Goal: Transaction & Acquisition: Subscribe to service/newsletter

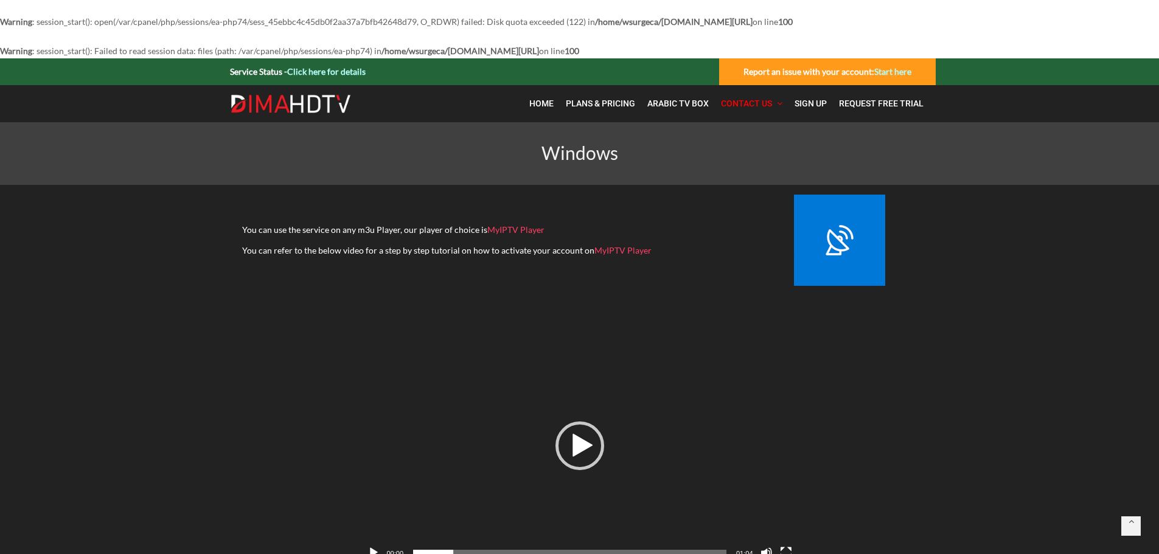
click at [288, 99] on img at bounding box center [291, 103] width 122 height 19
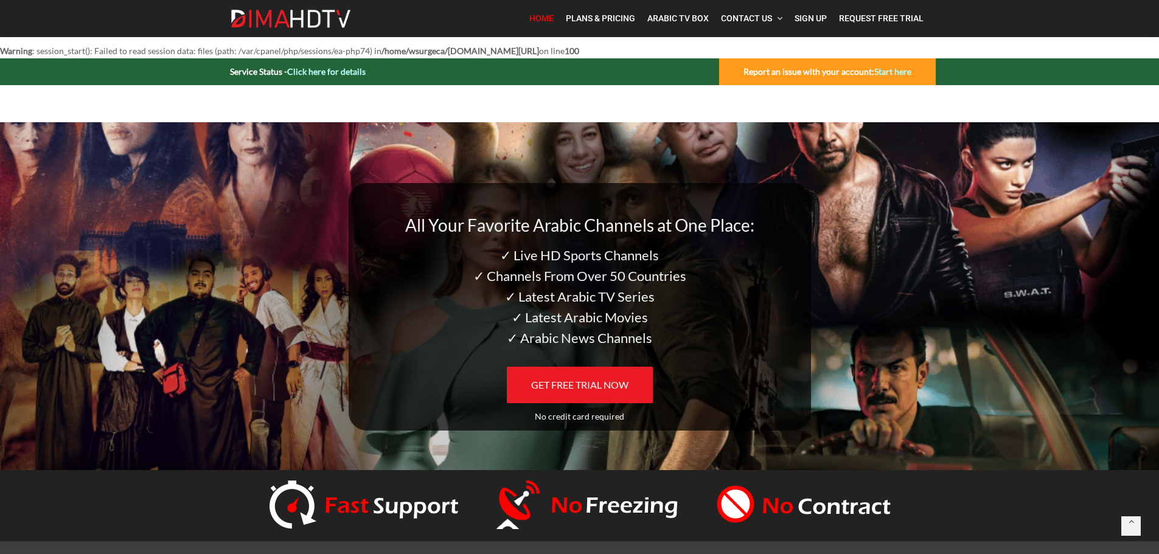
drag, startPoint x: 344, startPoint y: 276, endPoint x: 299, endPoint y: 178, distance: 107.6
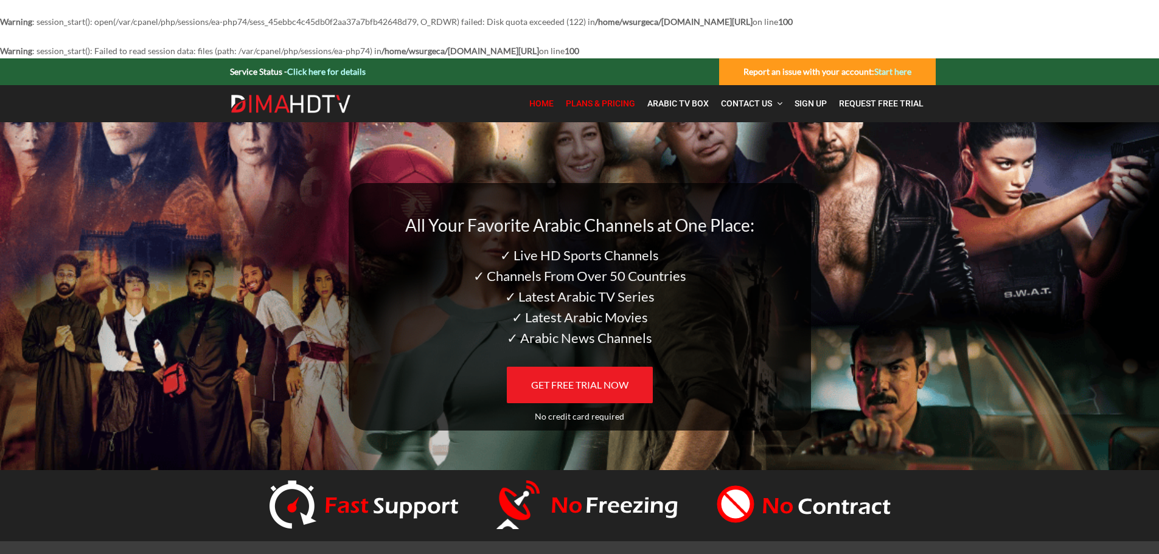
click at [615, 107] on span "Plans & Pricing" at bounding box center [600, 104] width 69 height 10
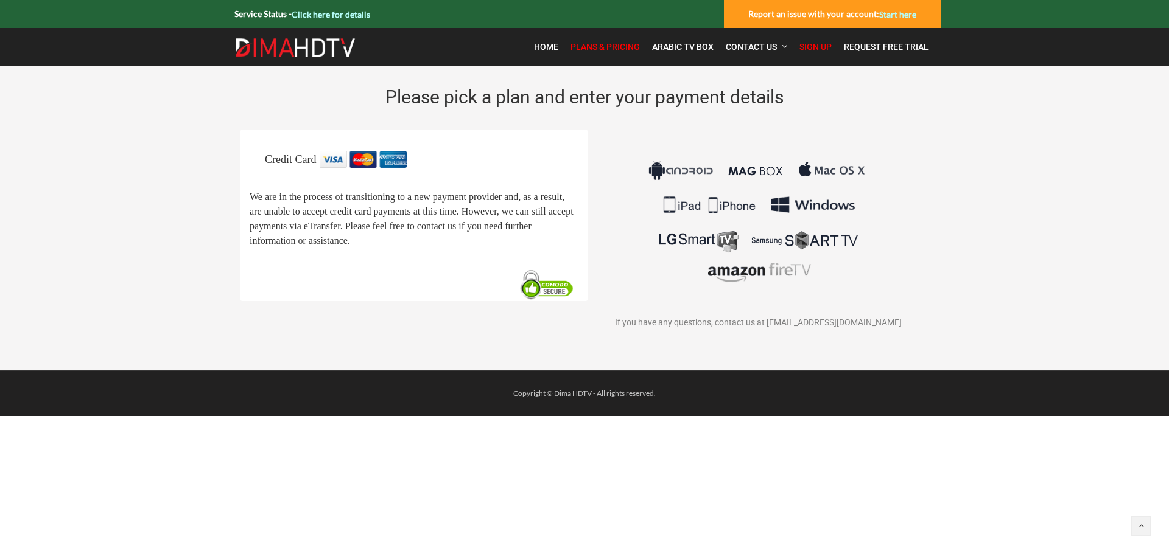
click at [533, 297] on img at bounding box center [547, 285] width 62 height 32
click at [544, 301] on img at bounding box center [547, 285] width 62 height 32
click at [694, 174] on img at bounding box center [758, 222] width 226 height 142
click at [377, 152] on img at bounding box center [363, 159] width 87 height 17
click at [290, 163] on span "Credit Card" at bounding box center [290, 159] width 51 height 12
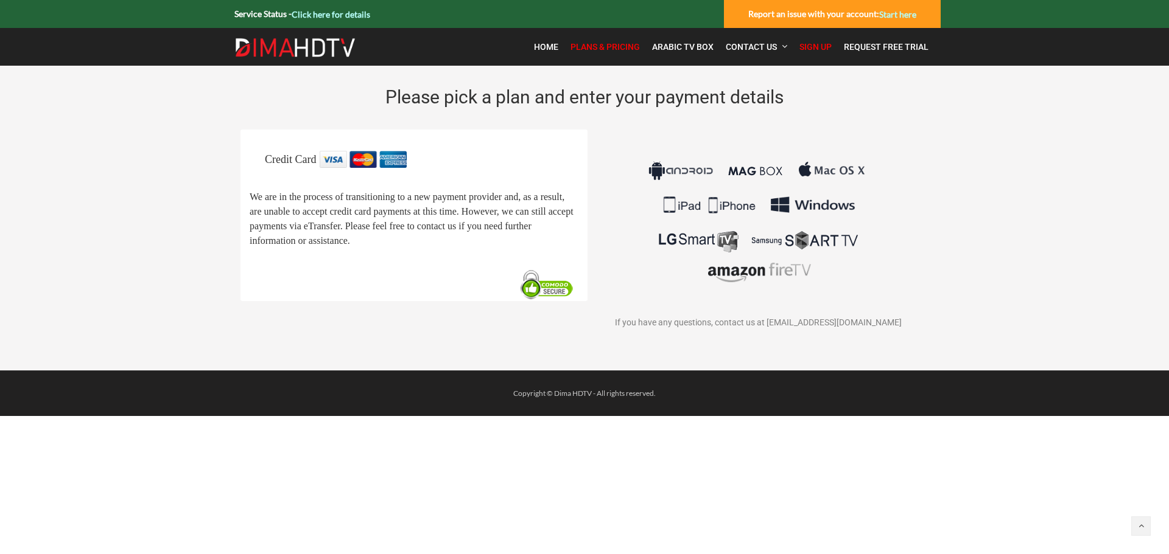
click at [321, 17] on link "Click here for details" at bounding box center [331, 14] width 79 height 10
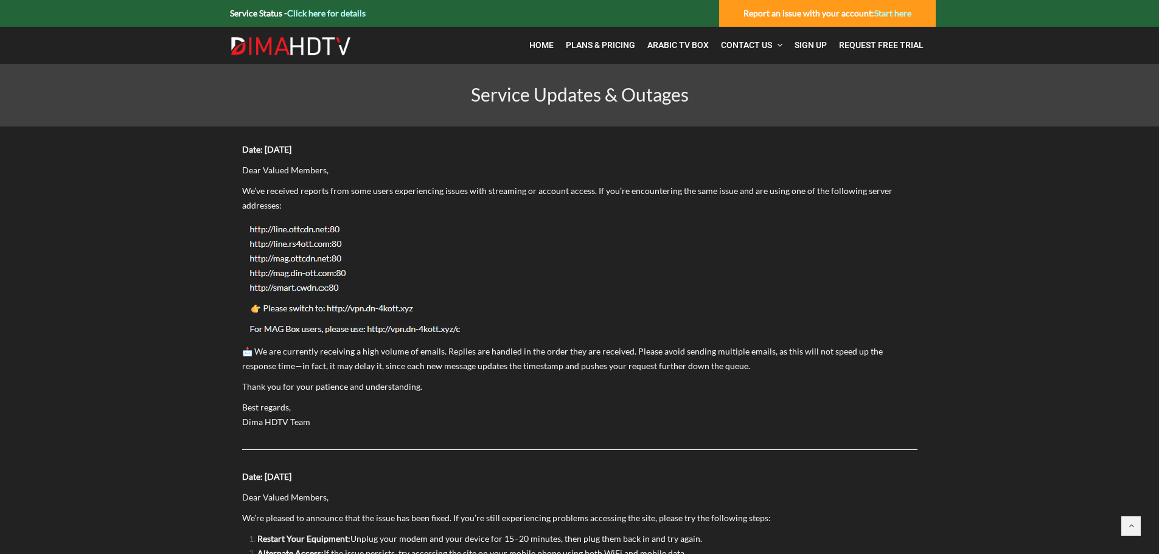
click at [282, 243] on img at bounding box center [357, 278] width 231 height 119
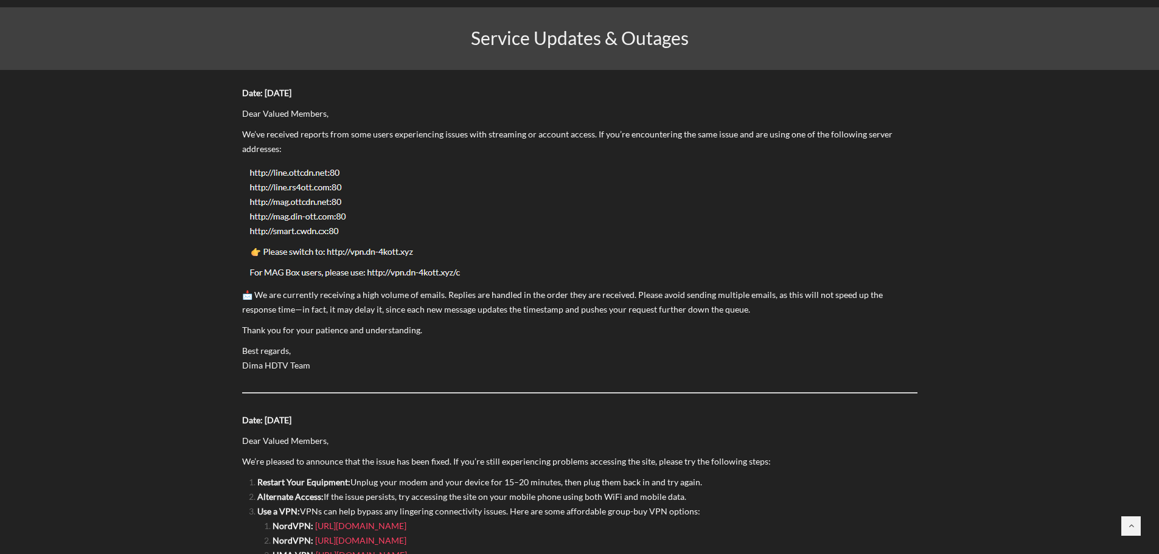
scroll to position [61, 0]
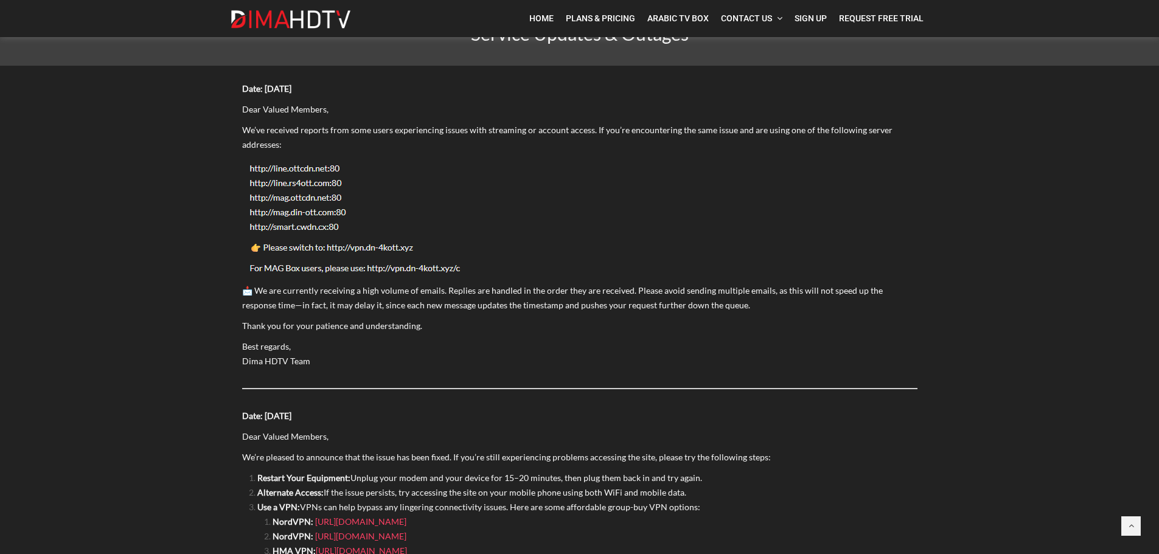
click at [379, 256] on img at bounding box center [357, 217] width 231 height 119
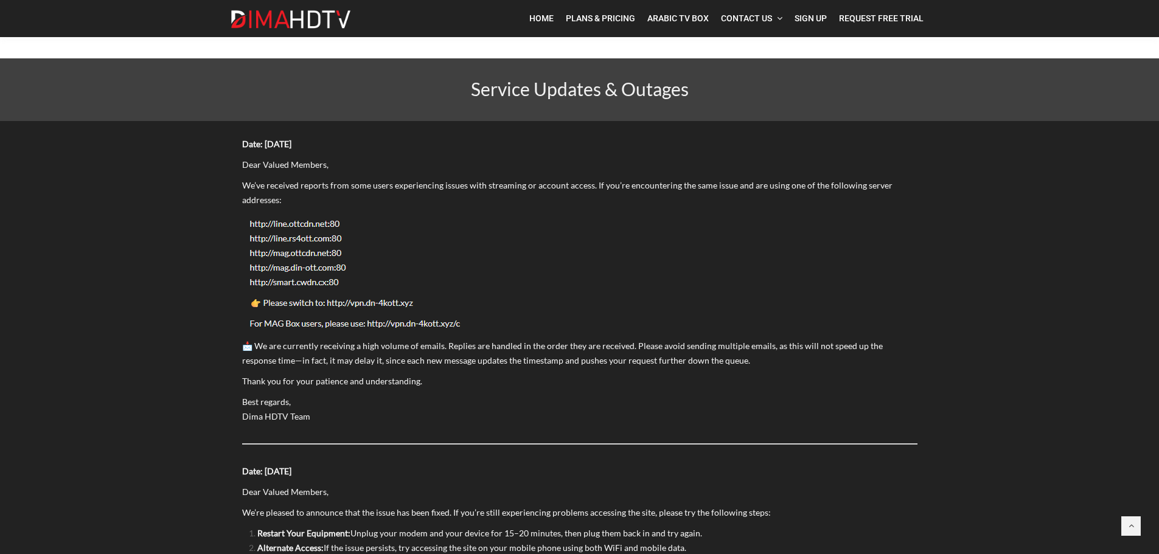
scroll to position [0, 0]
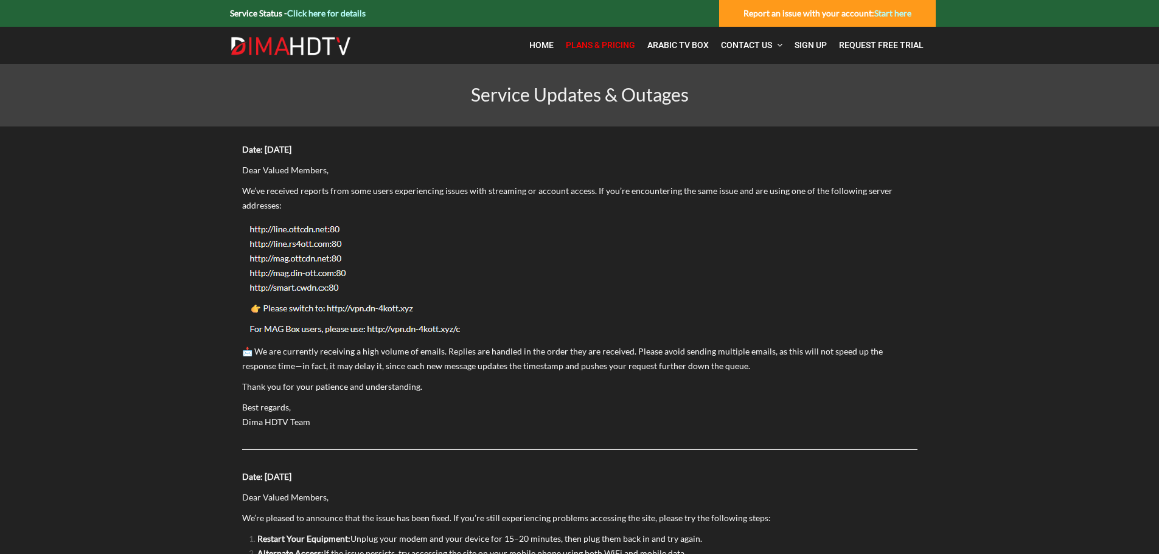
click at [588, 48] on span "Plans & Pricing" at bounding box center [600, 45] width 69 height 10
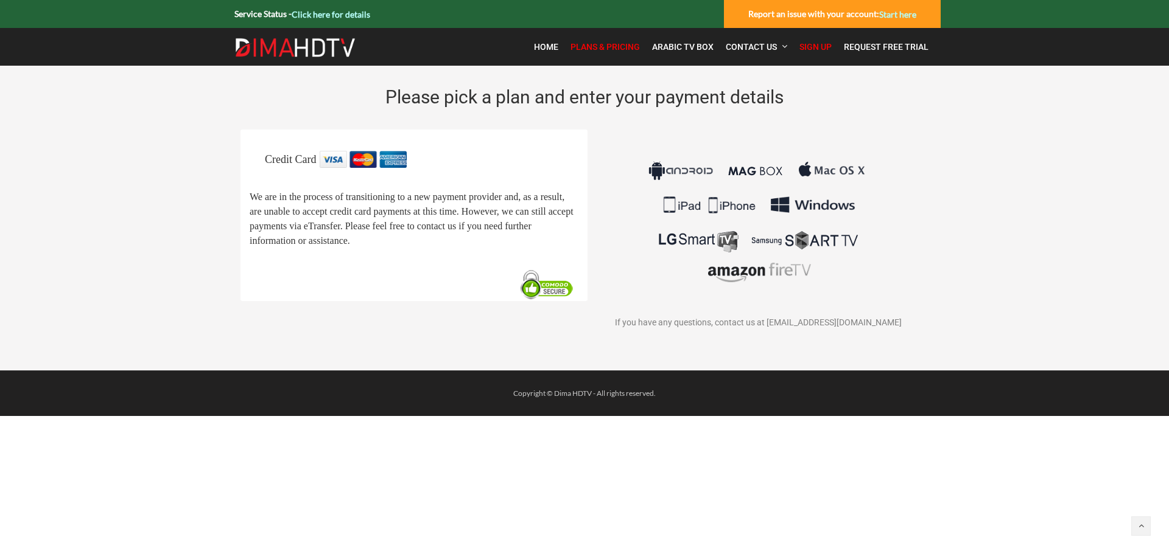
click at [609, 49] on span "Plans & Pricing" at bounding box center [604, 47] width 69 height 10
click at [613, 46] on span "Plans & Pricing" at bounding box center [604, 47] width 69 height 10
click at [388, 164] on img at bounding box center [363, 159] width 87 height 17
click at [803, 195] on img at bounding box center [758, 222] width 226 height 142
click at [806, 174] on img at bounding box center [758, 222] width 226 height 142
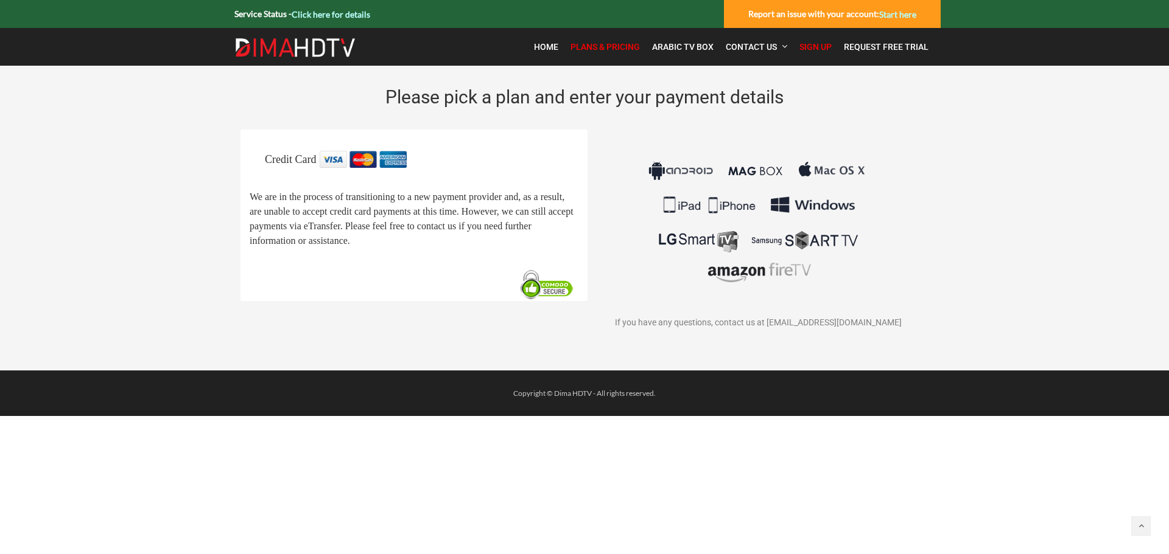
drag, startPoint x: 812, startPoint y: 170, endPoint x: 805, endPoint y: 171, distance: 7.3
click at [812, 170] on img at bounding box center [758, 222] width 226 height 142
click at [782, 173] on img at bounding box center [758, 222] width 226 height 142
click at [682, 171] on img at bounding box center [758, 222] width 226 height 142
click at [653, 167] on img at bounding box center [758, 222] width 226 height 142
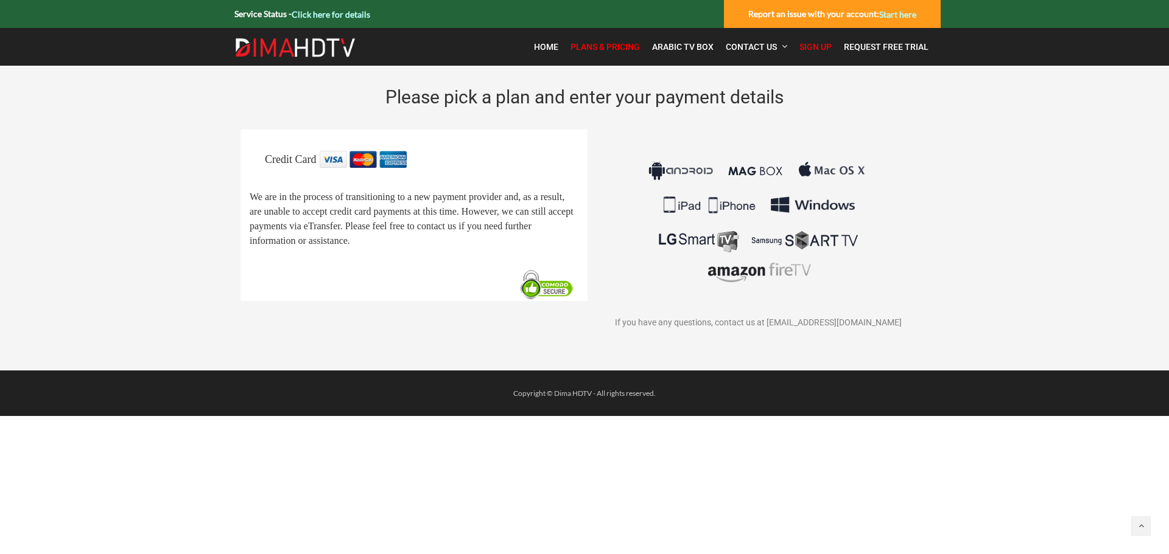
click at [652, 167] on img at bounding box center [758, 222] width 226 height 142
click at [645, 167] on img at bounding box center [758, 222] width 226 height 142
click at [624, 49] on span "Plans & Pricing" at bounding box center [604, 47] width 69 height 10
drag, startPoint x: 533, startPoint y: 223, endPoint x: 488, endPoint y: 229, distance: 45.4
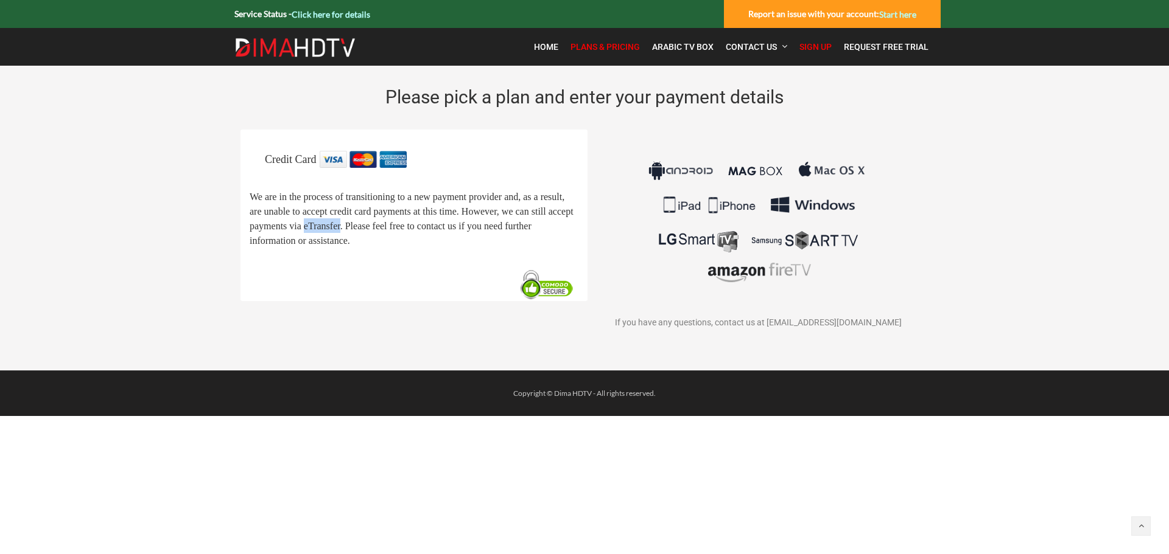
click at [488, 229] on span "We are in the process of transitioning to a new payment provider and, as a resu…" at bounding box center [412, 219] width 324 height 54
click at [330, 60] on div at bounding box center [295, 46] width 134 height 33
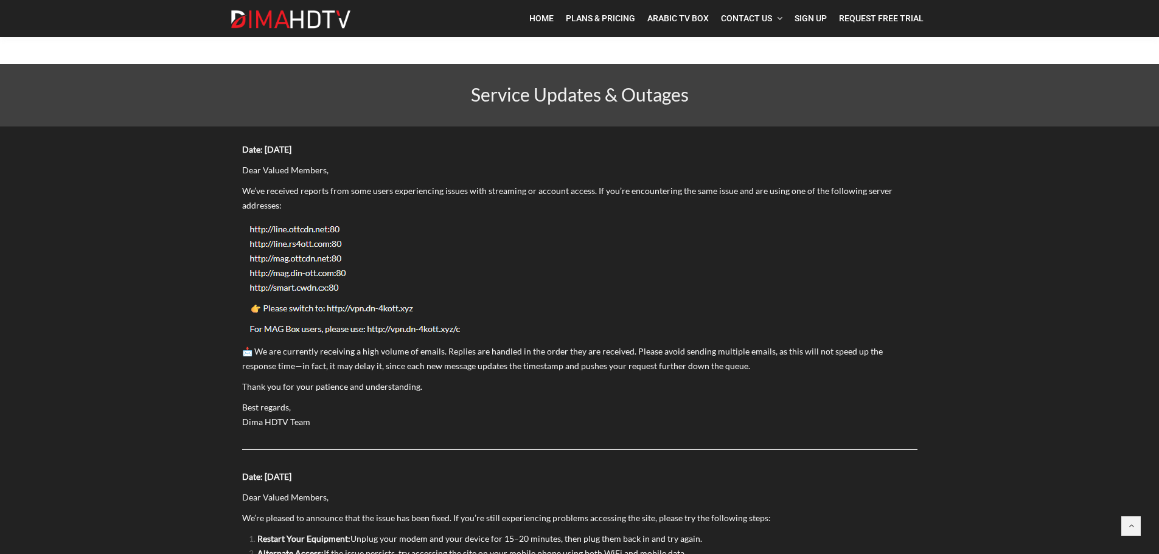
drag, startPoint x: 420, startPoint y: 259, endPoint x: 354, endPoint y: 40, distance: 228.2
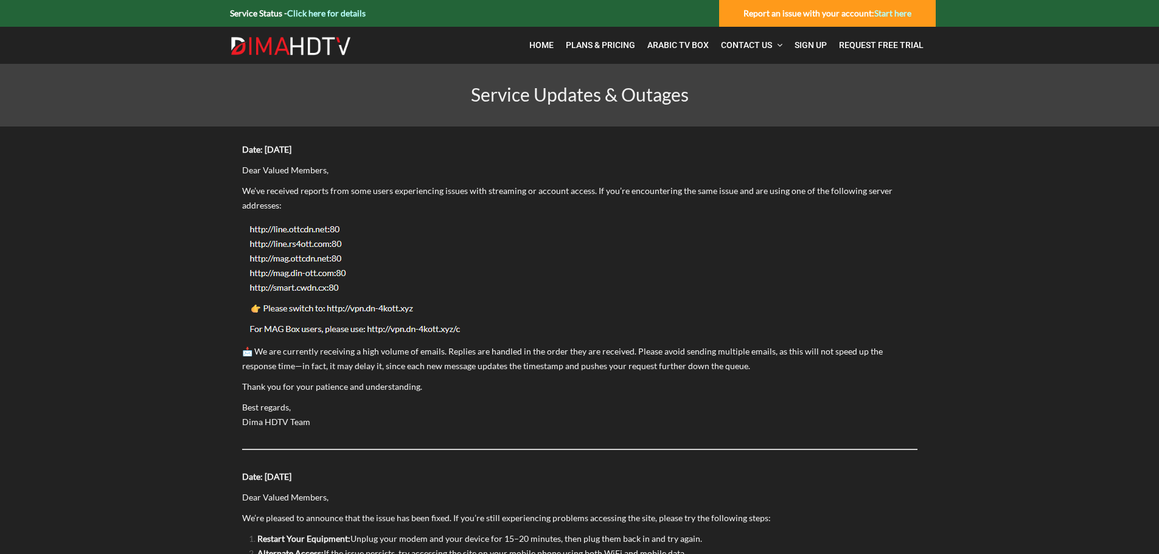
click at [312, 44] on img at bounding box center [291, 46] width 122 height 19
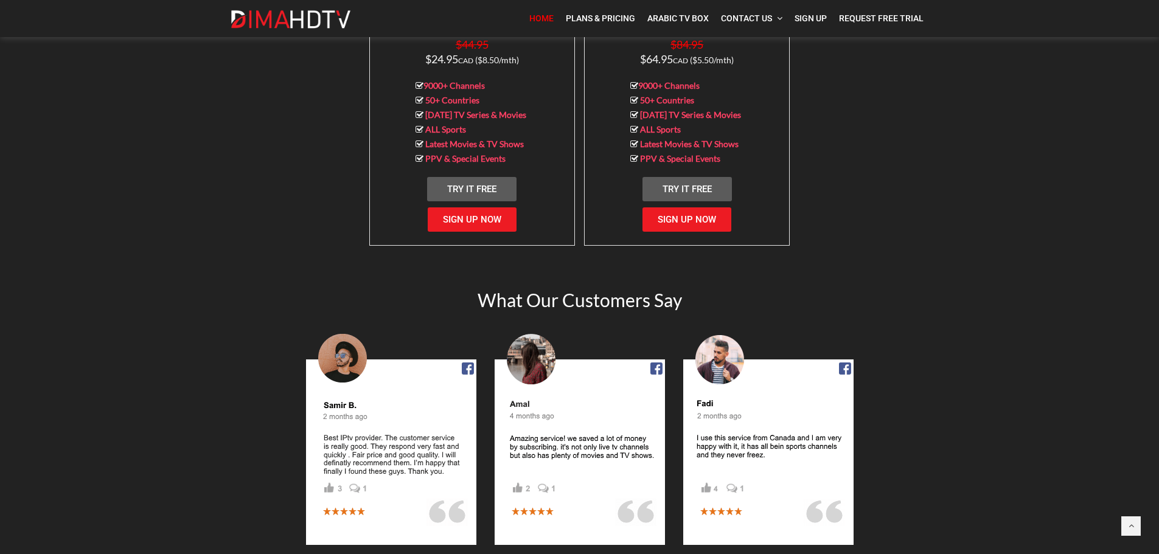
scroll to position [1400, 0]
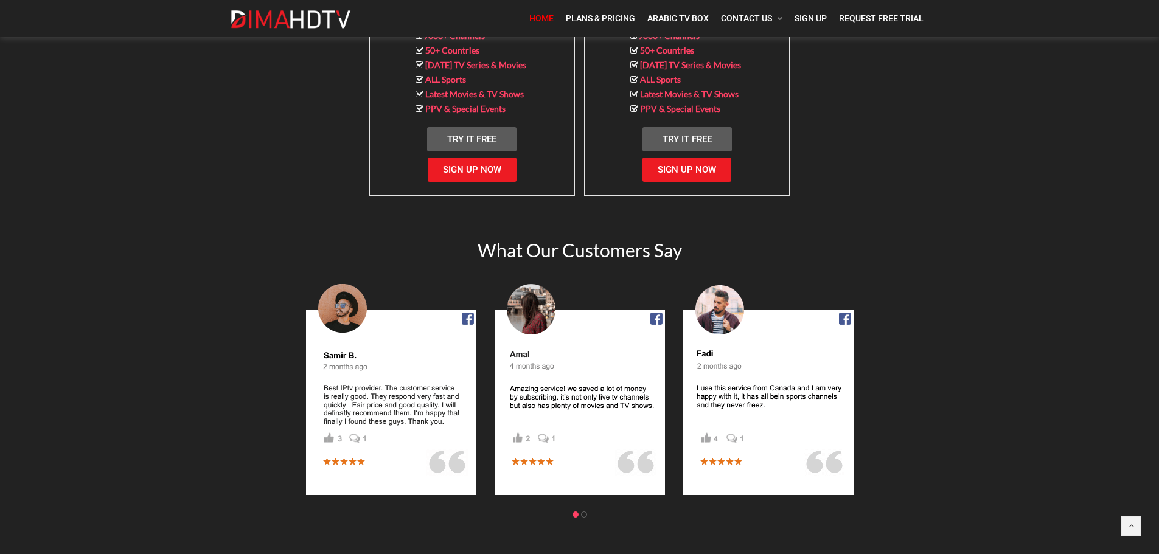
click at [528, 345] on img at bounding box center [580, 388] width 170 height 213
click at [531, 309] on img at bounding box center [580, 388] width 170 height 213
click at [327, 307] on img at bounding box center [391, 388] width 170 height 213
click at [758, 302] on img at bounding box center [768, 388] width 170 height 213
click at [739, 302] on img at bounding box center [768, 388] width 170 height 213
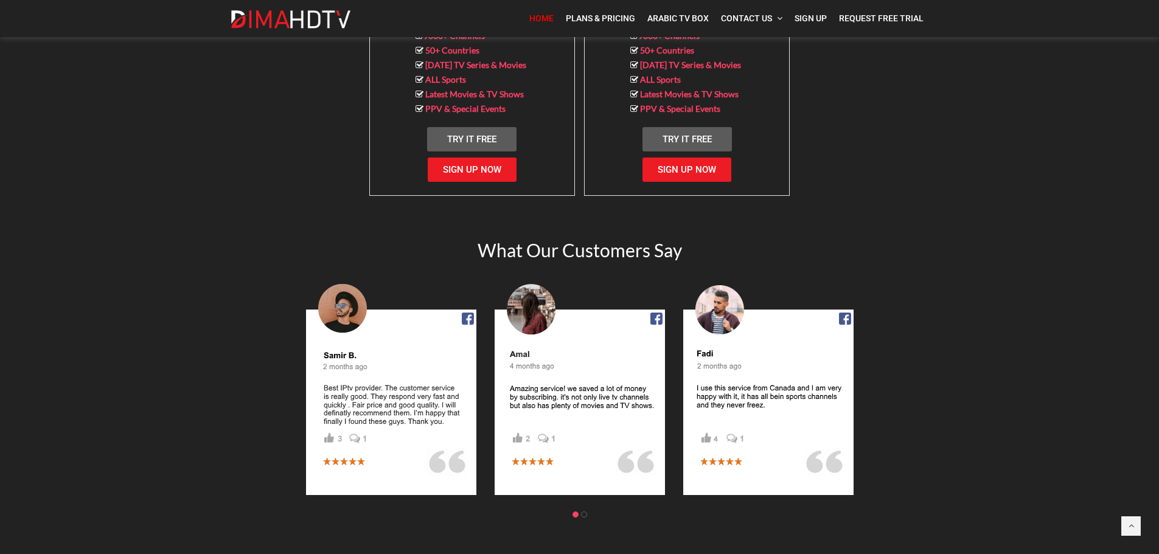
click at [839, 299] on img at bounding box center [768, 388] width 170 height 213
click at [845, 302] on img at bounding box center [768, 388] width 170 height 213
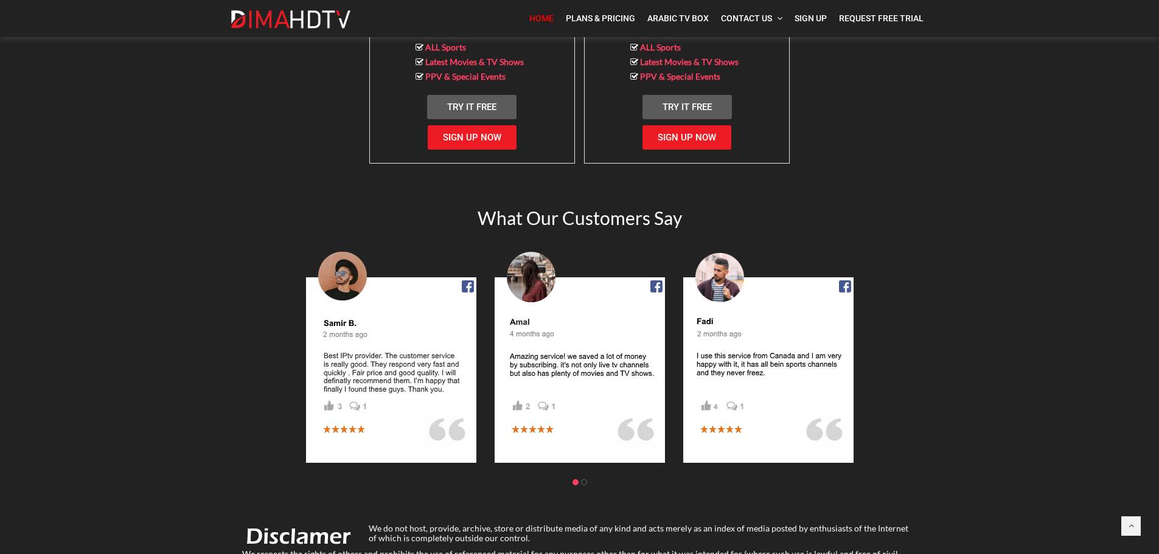
scroll to position [1528, 0]
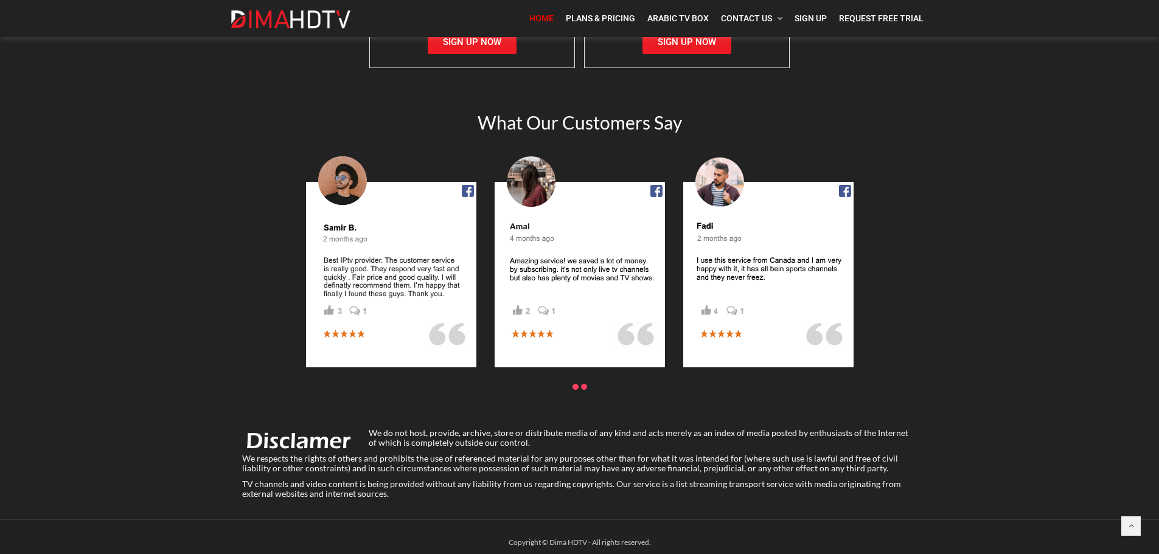
click at [585, 384] on span at bounding box center [584, 387] width 6 height 6
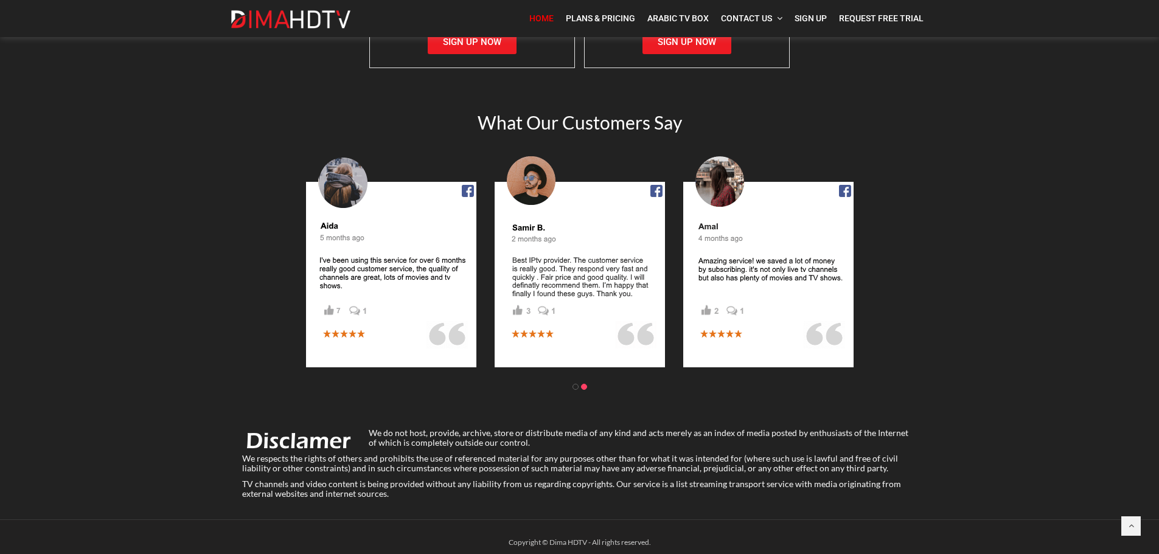
click at [585, 384] on span at bounding box center [584, 387] width 6 height 6
click at [576, 384] on span at bounding box center [576, 387] width 6 height 6
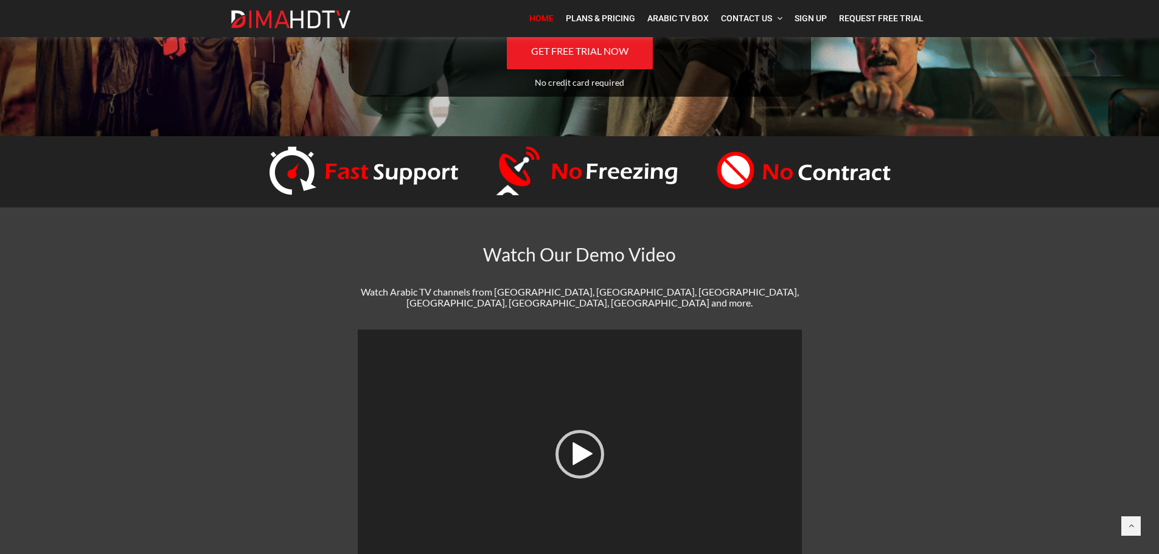
scroll to position [0, 0]
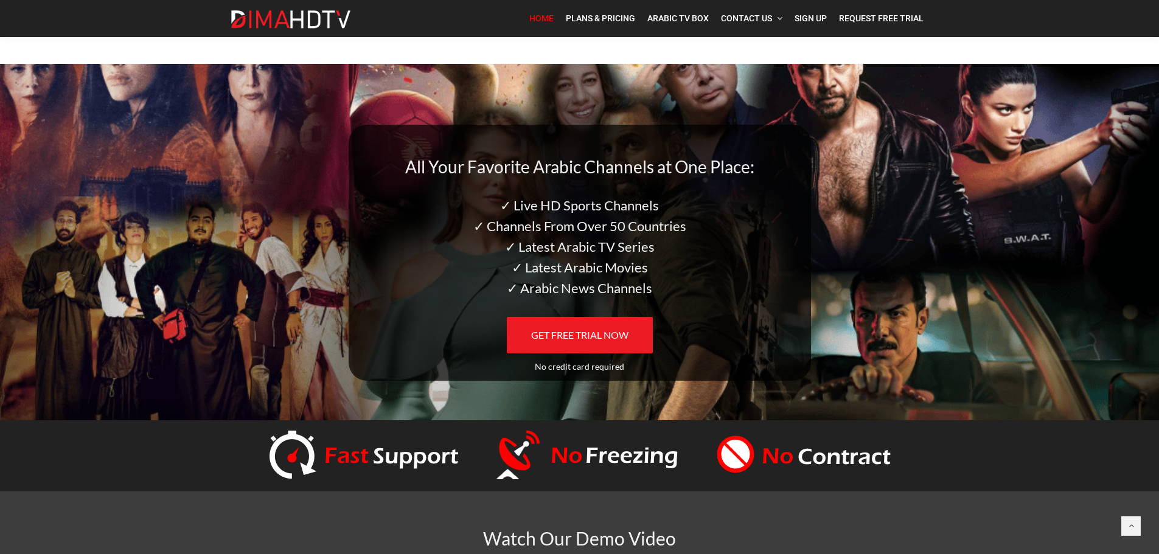
drag, startPoint x: 762, startPoint y: 455, endPoint x: 708, endPoint y: 306, distance: 158.4
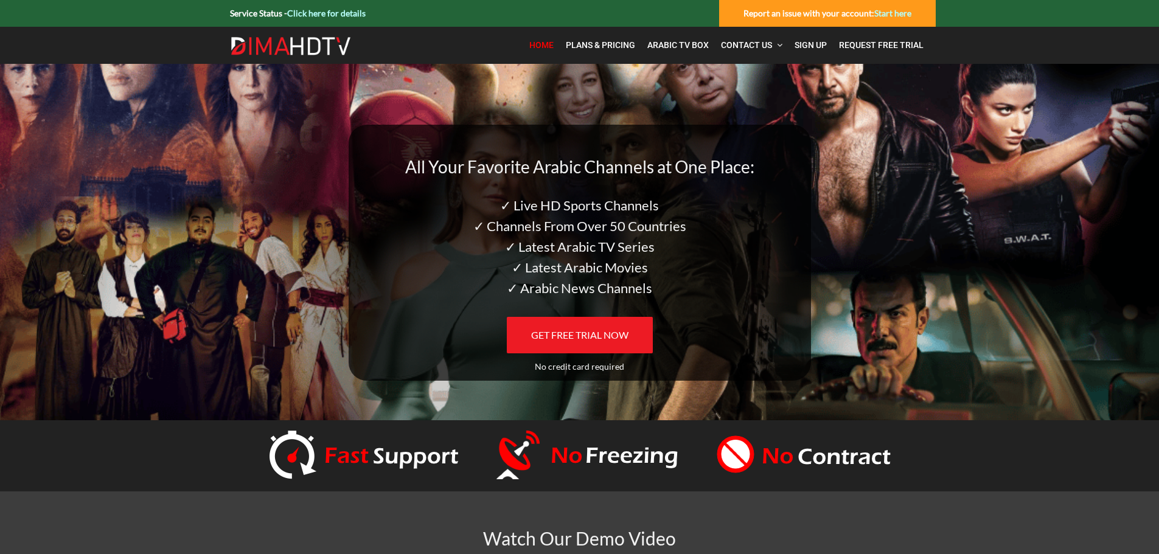
click at [316, 43] on img at bounding box center [291, 46] width 122 height 19
drag, startPoint x: 254, startPoint y: 195, endPoint x: 230, endPoint y: 43, distance: 154.0
